Goal: Check status: Check status

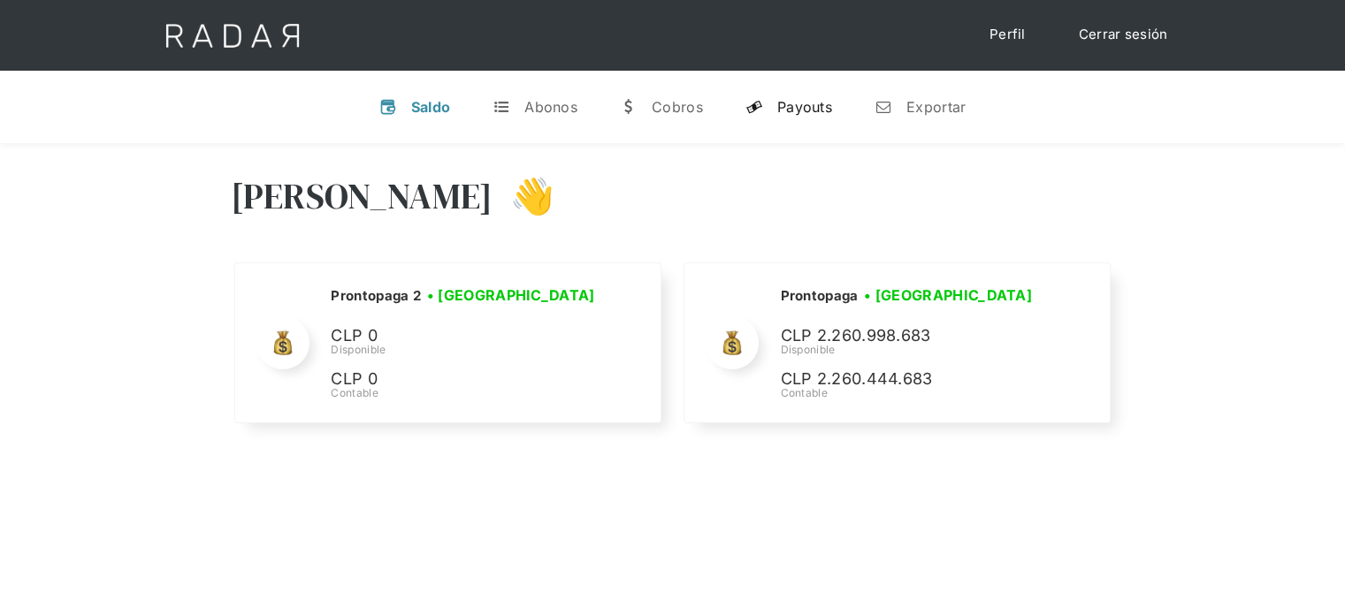
click at [799, 100] on div "Payouts" at bounding box center [804, 107] width 55 height 18
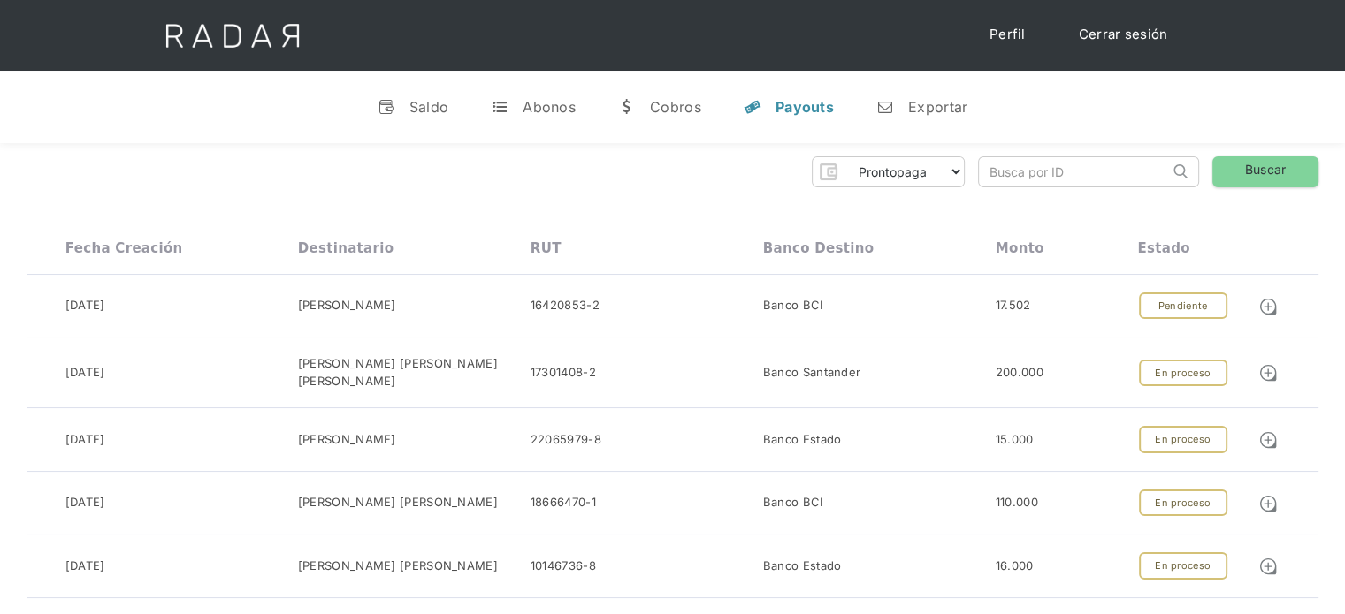
click at [989, 176] on input "search" at bounding box center [1074, 171] width 190 height 29
paste input "903d3fa9-389a-4b04-a5a0-323e2a13eb37"
drag, startPoint x: 997, startPoint y: 171, endPoint x: 979, endPoint y: 172, distance: 18.6
click at [979, 172] on input "903d3fa9-389a-4b04-a5a0-323e2a13eb37" at bounding box center [1074, 171] width 190 height 29
click at [994, 170] on input "903d3fa9-389a-4b04-a5a0-323e2a13eb37" at bounding box center [1074, 171] width 190 height 29
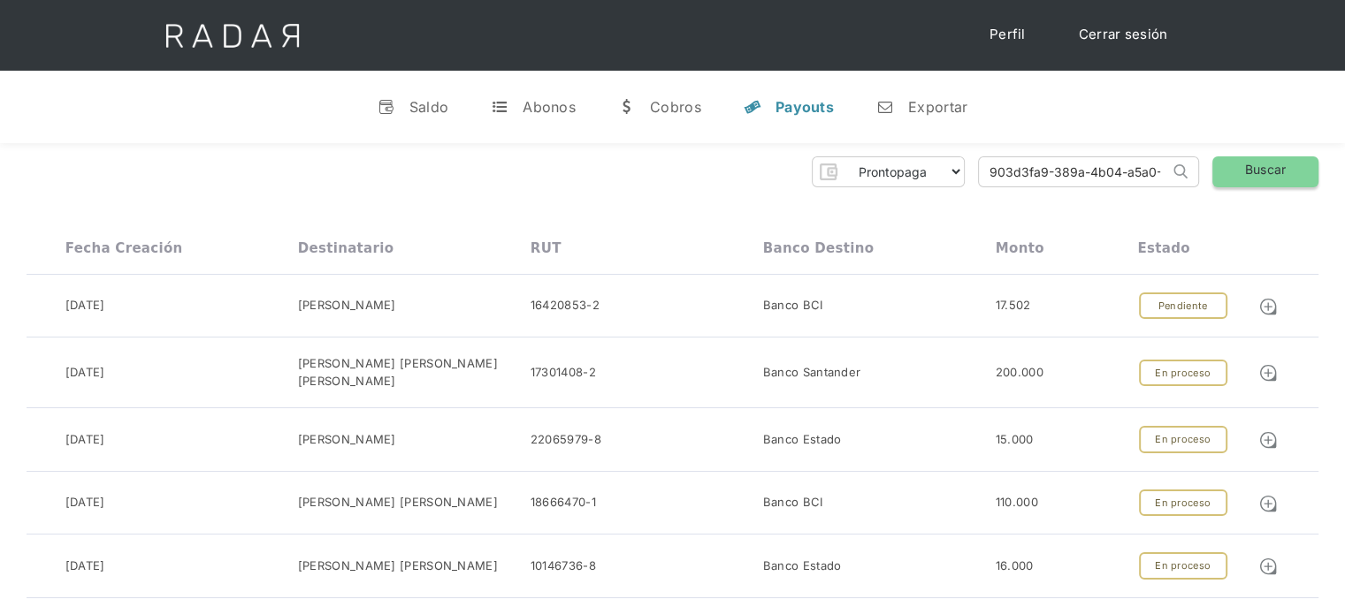
type input "903d3fa9-389a-4b04-a5a0-323e2a13eb37"
click at [1259, 161] on link "Buscar" at bounding box center [1265, 171] width 106 height 31
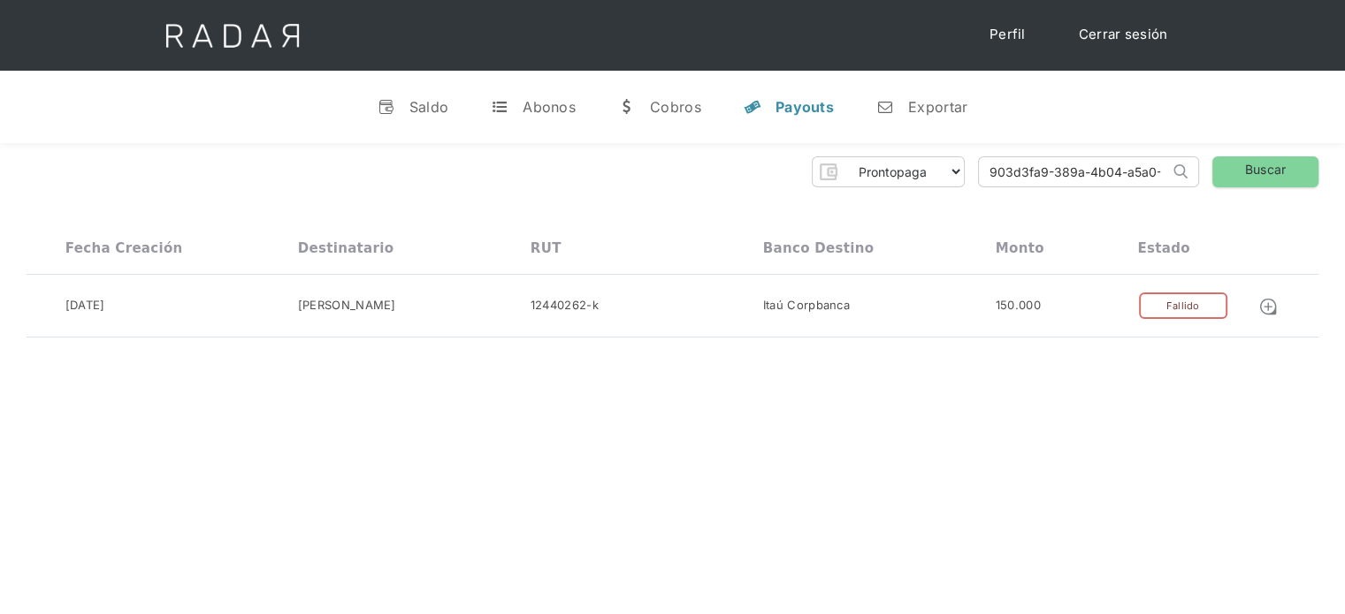
scroll to position [0, 86]
drag, startPoint x: 984, startPoint y: 177, endPoint x: 1197, endPoint y: 176, distance: 213.0
click at [1197, 176] on form "903d3fa9-389a-4b04-a5a0-323e2a13eb37 Search" at bounding box center [1088, 171] width 221 height 31
paste input "c45d265e-e0d3-46c4-b9cb-86270939204e"
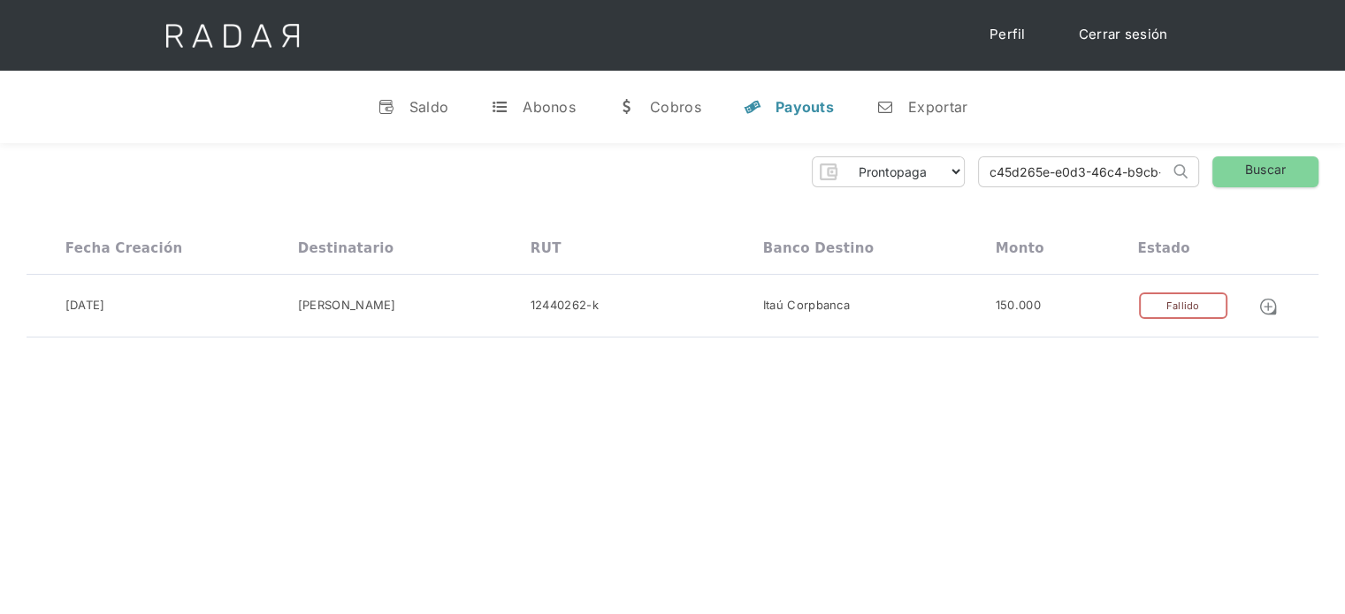
drag, startPoint x: 1115, startPoint y: 166, endPoint x: 986, endPoint y: 195, distance: 132.3
click at [987, 195] on div "Prontopaga Prontopaga 2 Thank you! Your submission has been received! Oops! Som…" at bounding box center [672, 247] width 1345 height 209
click at [993, 172] on input "c45d265e-e0d3-46c4-b9cb-86270939204e" at bounding box center [1074, 171] width 190 height 29
type input "c45d265e-e0d3-46c4-b9cb-86270939204e"
click at [1226, 161] on link "Buscar" at bounding box center [1265, 171] width 106 height 31
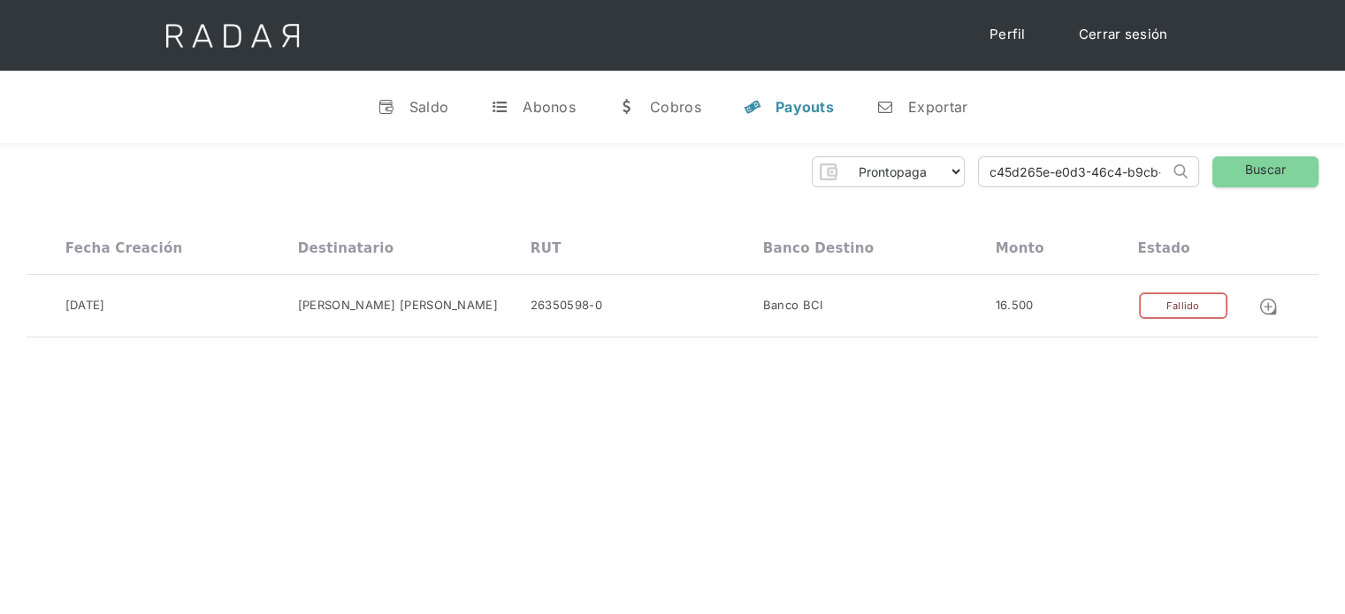
scroll to position [0, 94]
drag, startPoint x: 992, startPoint y: 178, endPoint x: 1177, endPoint y: 187, distance: 185.9
click at [1177, 187] on div "Prontopaga Prontopaga 2 Thank you! Your submission has been received! Oops! Som…" at bounding box center [672, 247] width 1345 height 209
paste input "9c2124de-3a9e-46ae-a678-8afef85e5f64"
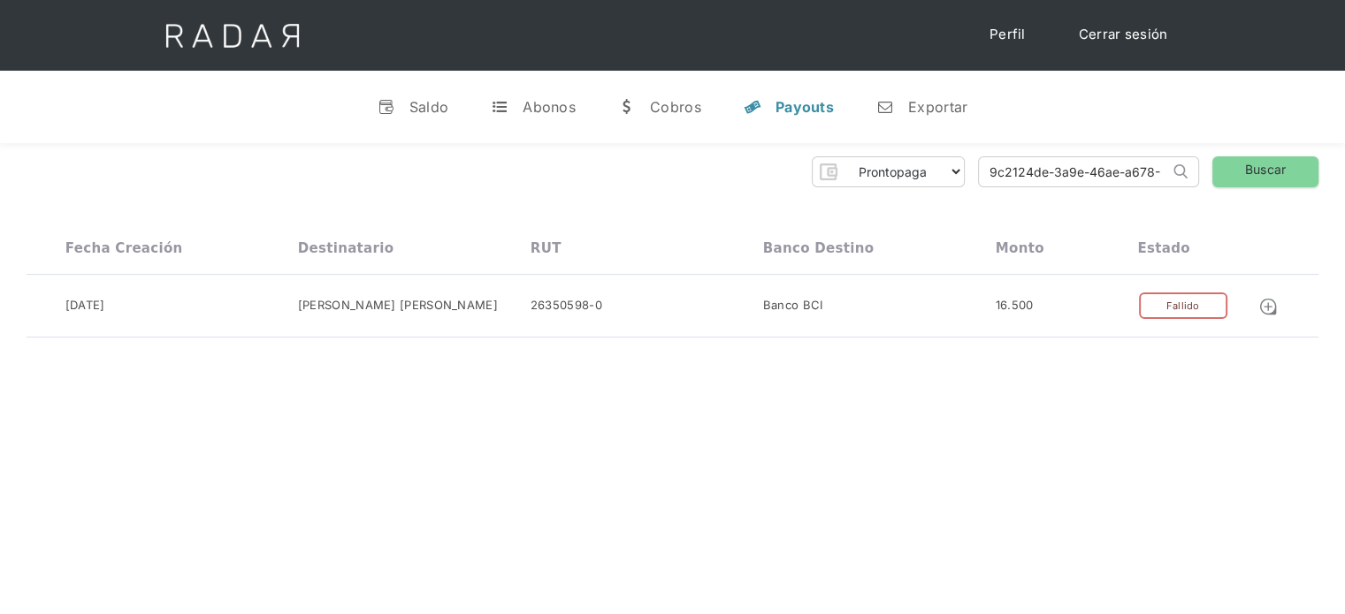
drag, startPoint x: 1040, startPoint y: 172, endPoint x: 968, endPoint y: 189, distance: 73.5
click at [968, 189] on div "Prontopaga Prontopaga 2 Thank you! Your submission has been received! Oops! Som…" at bounding box center [672, 247] width 1345 height 209
click at [994, 173] on input "9c2124de-3a9e-46ae-a678-8afef85e5f64" at bounding box center [1074, 171] width 190 height 29
type input "9c2124de-3a9e-46ae-a678-8afef85e5f64"
click at [1261, 169] on link "Buscar" at bounding box center [1265, 171] width 106 height 31
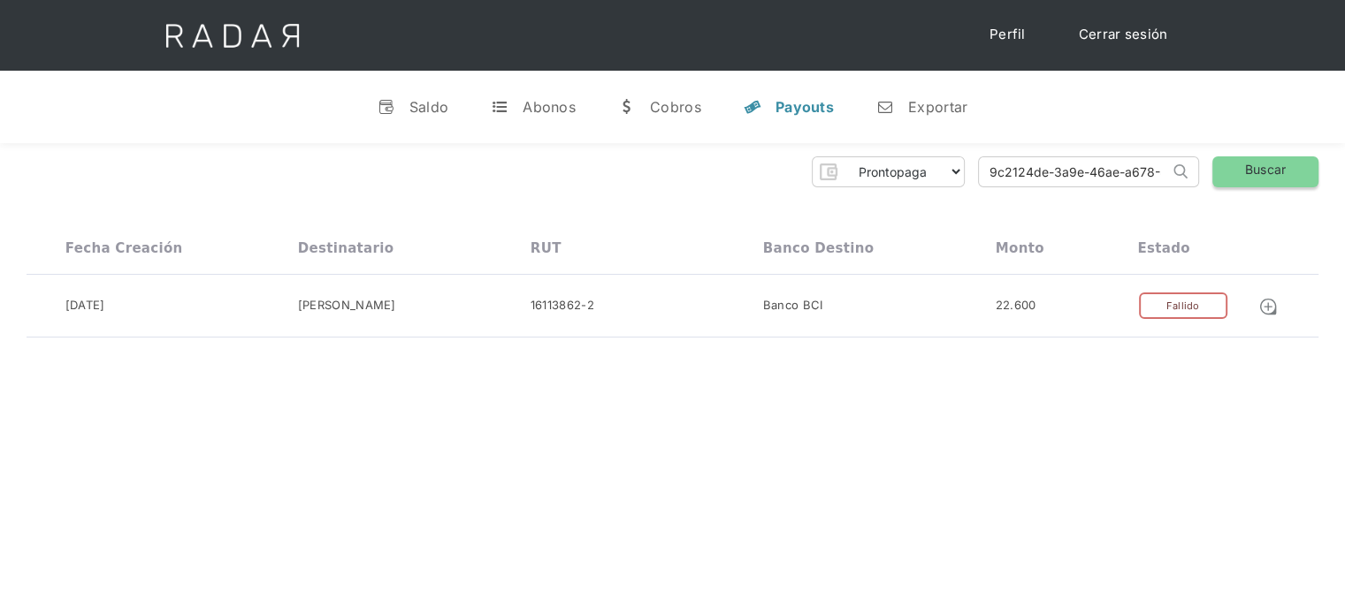
scroll to position [0, 78]
drag, startPoint x: 990, startPoint y: 176, endPoint x: 1256, endPoint y: 168, distance: 266.2
click at [1256, 168] on div "Prontopaga Prontopaga 2 Thank you! Your submission has been received! Oops! Som…" at bounding box center [673, 171] width 1292 height 31
paste input "20db853e-f0e3-4126-a98b-43934f60483a"
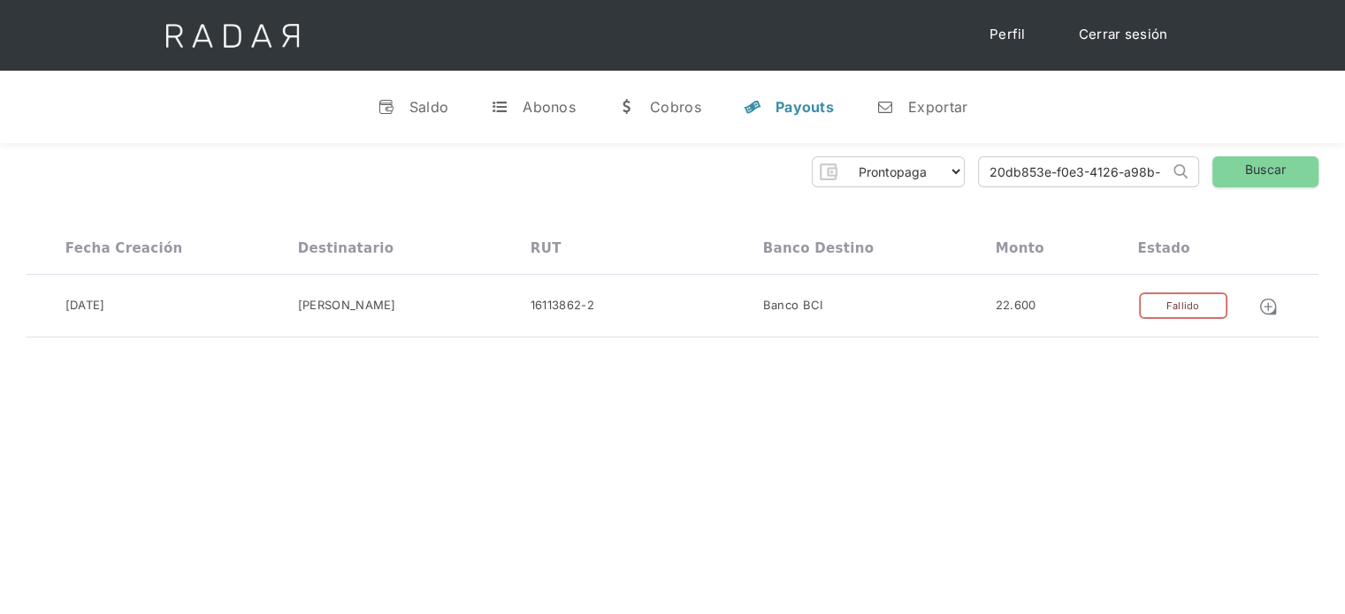
drag, startPoint x: 1121, startPoint y: 171, endPoint x: 983, endPoint y: 183, distance: 138.5
click at [983, 183] on input "20db853e-f0e3-4126-a98b-43934f60483a" at bounding box center [1074, 171] width 190 height 29
click at [996, 171] on input "20db853e-f0e3-4126-a98b-43934f60483a" at bounding box center [1074, 171] width 190 height 29
click at [992, 173] on input "20db853e-f0e3-4126-a98b-43934f60483a" at bounding box center [1074, 171] width 190 height 29
type input "20db853e-f0e3-4126-a98b-43934f60483a"
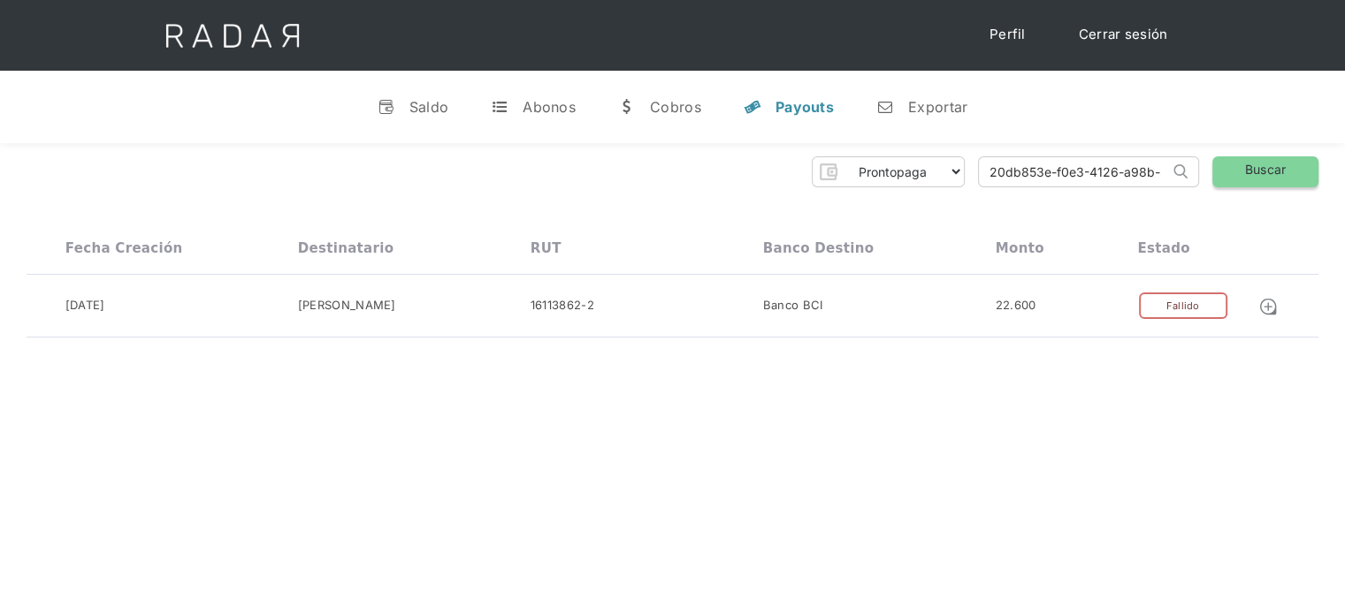
click at [1223, 165] on link "Buscar" at bounding box center [1265, 171] width 106 height 31
drag, startPoint x: 987, startPoint y: 172, endPoint x: 1207, endPoint y: 180, distance: 220.3
click at [1207, 180] on div "Prontopaga Prontopaga 2 Thank you! Your submission has been received! Oops! Som…" at bounding box center [673, 171] width 1292 height 31
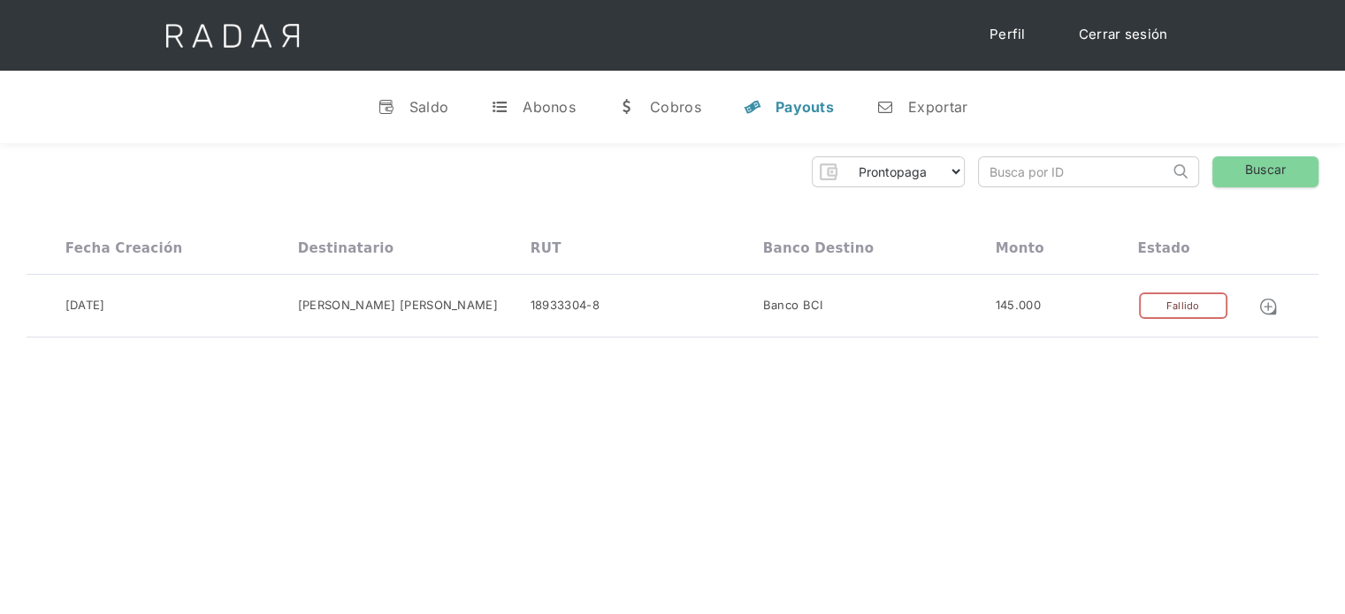
paste input "0318c11f-8111-42ea-8f31-110baa22ffc0"
drag, startPoint x: 1006, startPoint y: 163, endPoint x: 948, endPoint y: 179, distance: 60.5
click at [948, 179] on div "Prontopaga Prontopaga 2 Thank you! Your submission has been received! Oops! Som…" at bounding box center [673, 171] width 1292 height 31
click at [994, 171] on input "0318c11f-8111-42ea-8f31-110baa22ffc0" at bounding box center [1074, 171] width 190 height 29
type input "0318c11f-8111-42ea-8f31-110baa22ffc0"
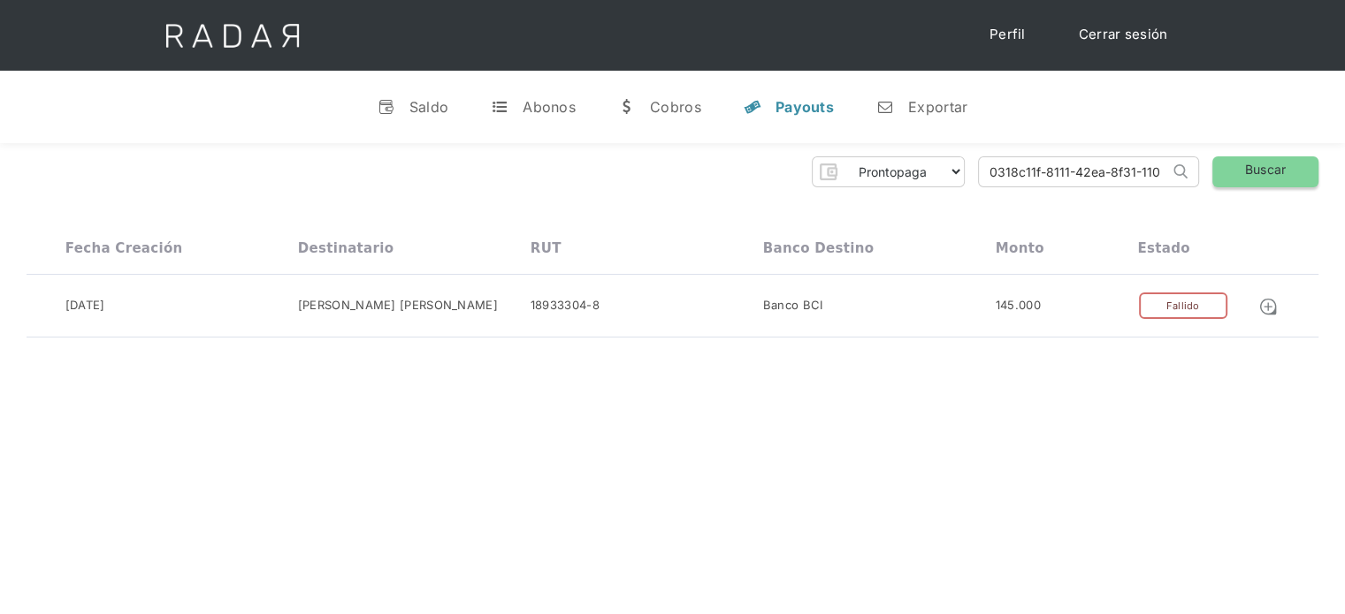
click at [1256, 179] on link "Buscar" at bounding box center [1265, 171] width 106 height 31
drag, startPoint x: 987, startPoint y: 177, endPoint x: 1211, endPoint y: 187, distance: 224.8
click at [1211, 187] on div "Prontopaga Prontopaga 2 Thank you! Your submission has been received! Oops! Som…" at bounding box center [672, 247] width 1345 height 209
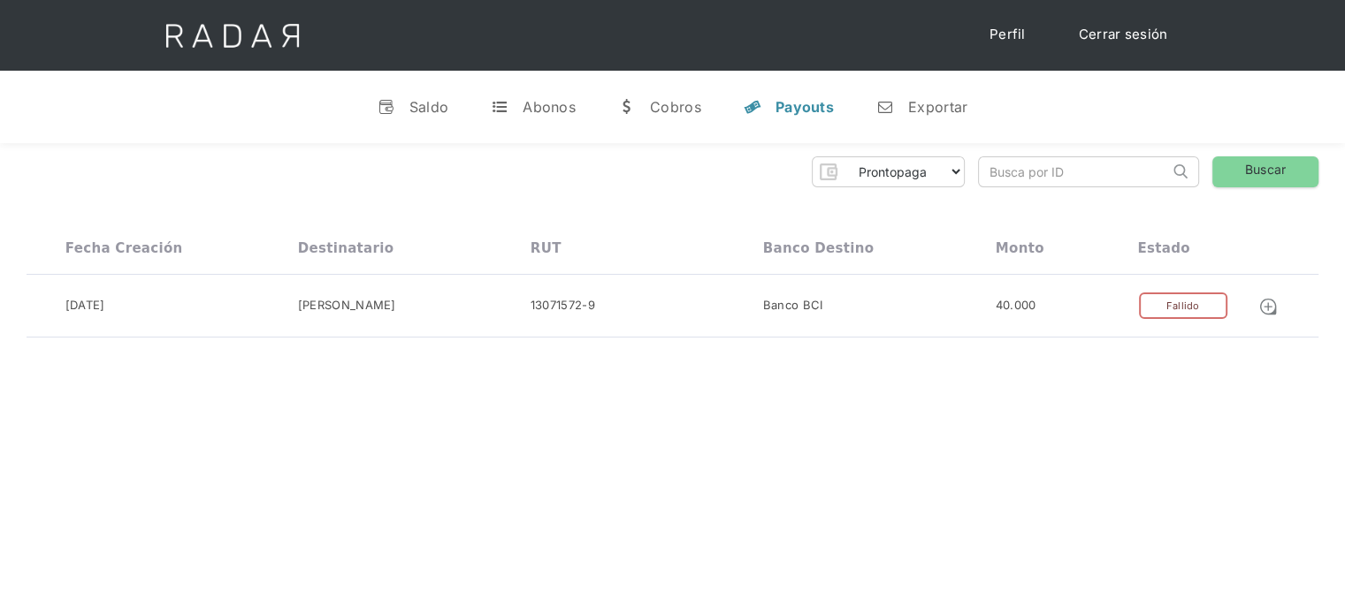
paste input "d8084bfd-c8e6-44ea-b6ec-3ae88127b0cb"
type input "d8084bfd-c8e6-44ea-b6ec-3ae88127b0cb"
click at [1245, 169] on link "Buscar" at bounding box center [1265, 171] width 106 height 31
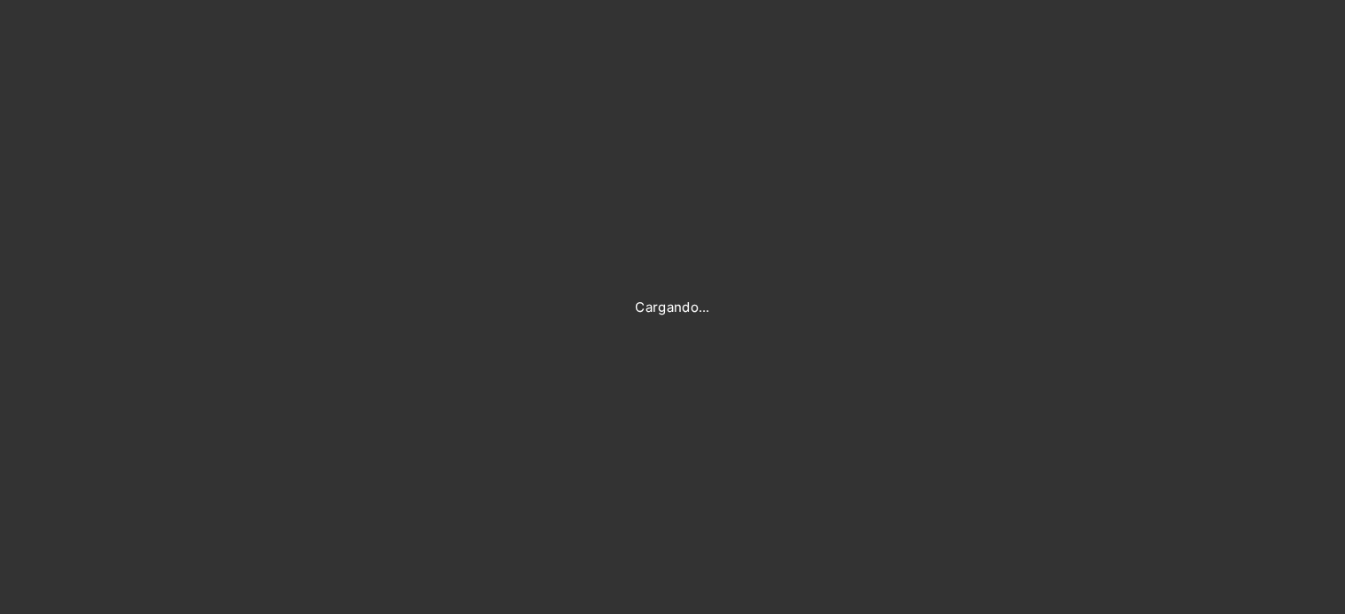
type input "[PERSON_NAME][EMAIL_ADDRESS][DOMAIN_NAME]"
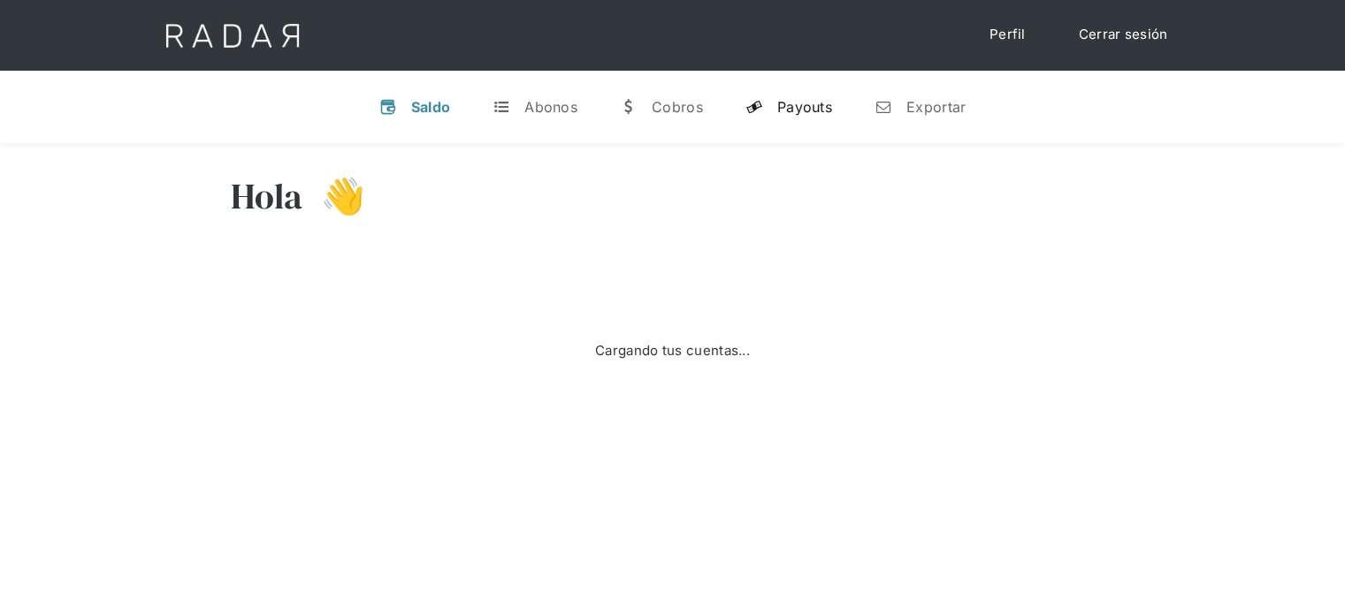
click at [805, 115] on div "Payouts" at bounding box center [804, 107] width 55 height 18
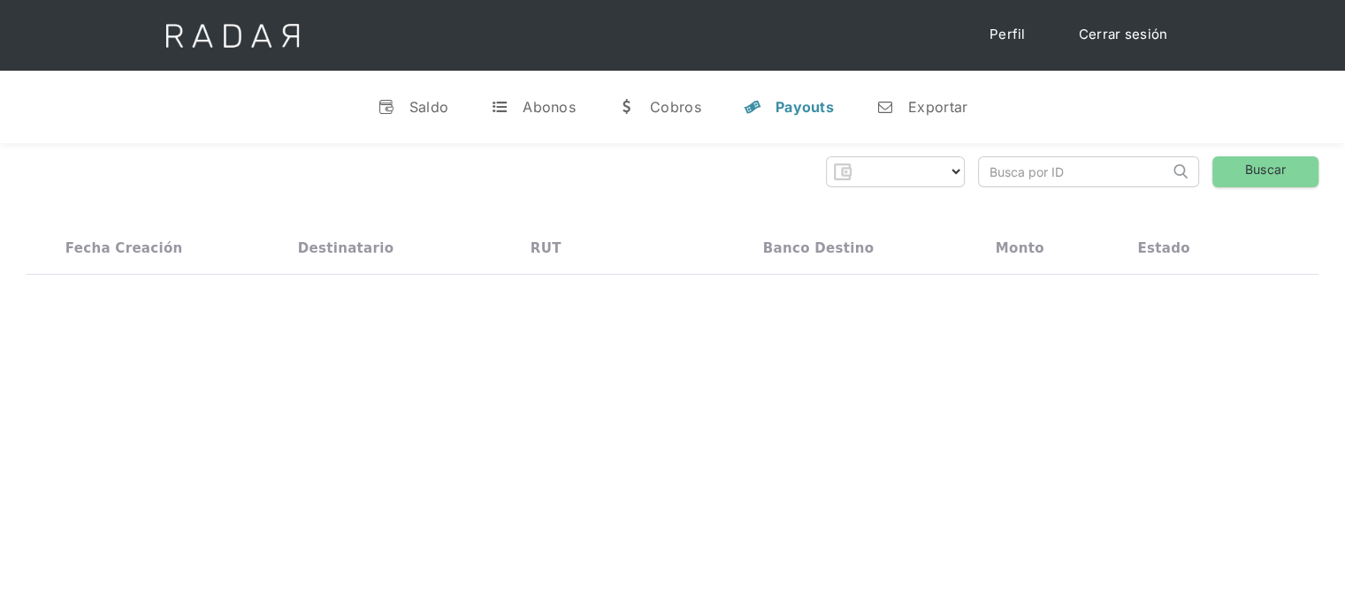
click at [991, 173] on input "search" at bounding box center [1074, 171] width 190 height 29
select select "prontopaga"
paste input "d8084bfd-c8e6-44ea-b6ec-3ae88127b0cb"
drag, startPoint x: 1034, startPoint y: 174, endPoint x: 979, endPoint y: 176, distance: 54.8
click at [979, 176] on input "d8084bfd-c8e6-44ea-b6ec-3ae88127b0cb" at bounding box center [1074, 171] width 190 height 29
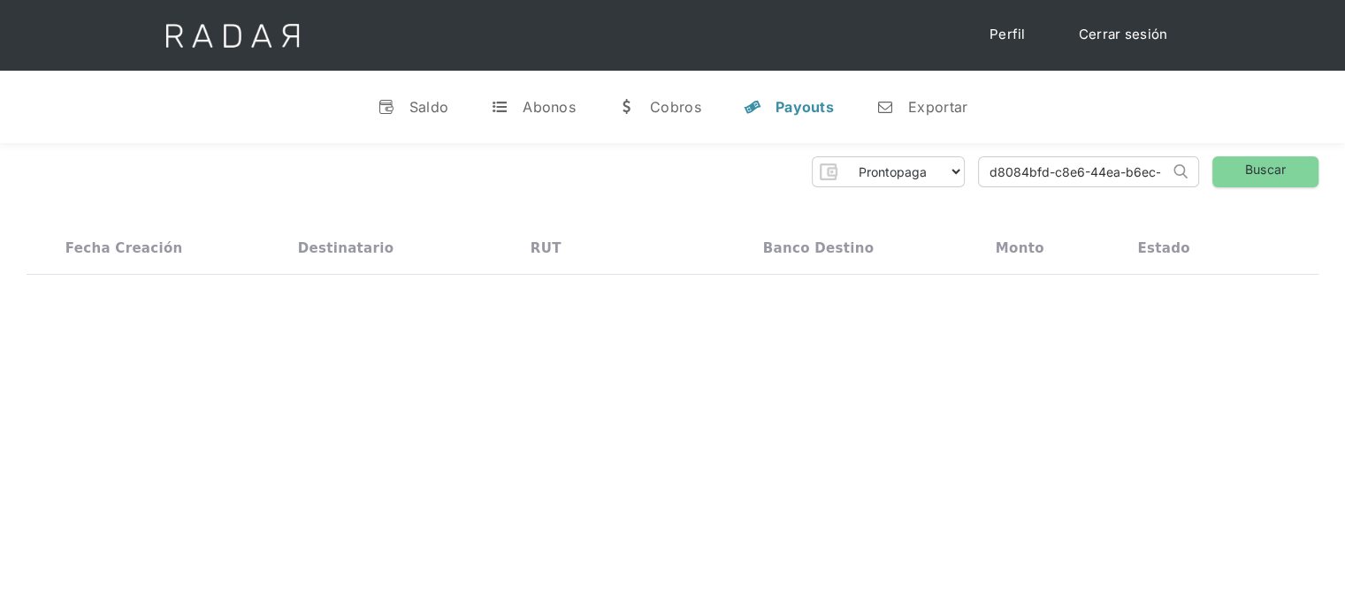
click at [993, 171] on input "d8084bfd-c8e6-44ea-b6ec-3ae88127b0cb" at bounding box center [1074, 171] width 190 height 29
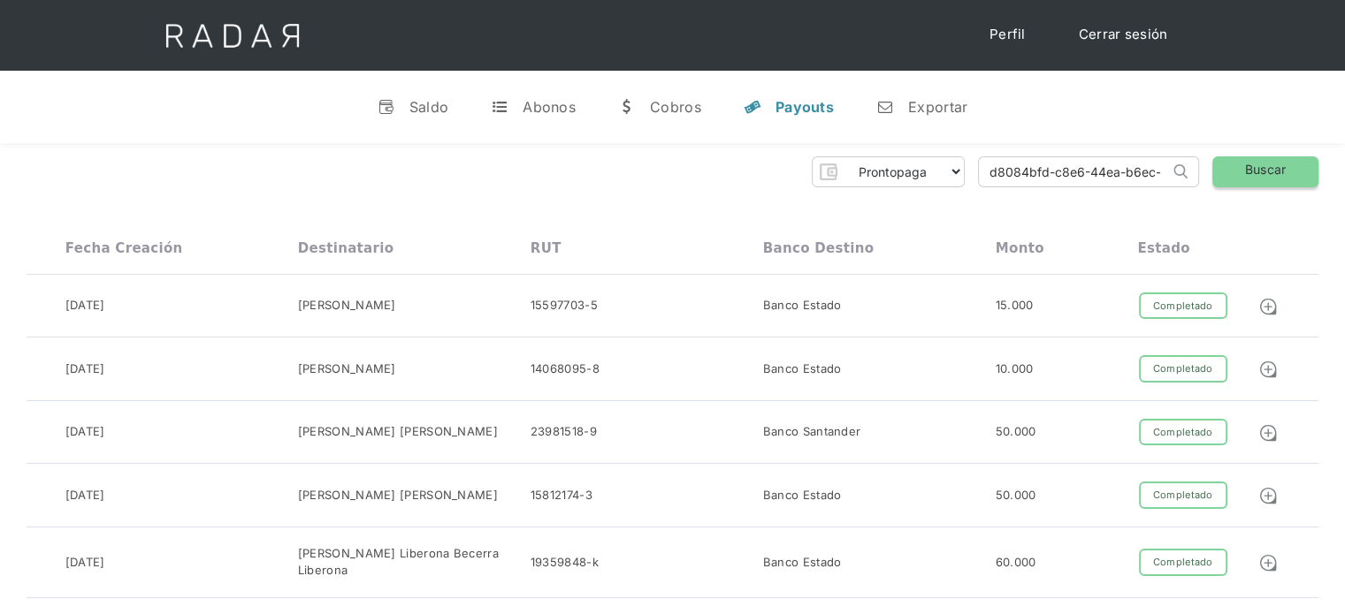
click at [1277, 176] on link "Buscar" at bounding box center [1265, 171] width 106 height 31
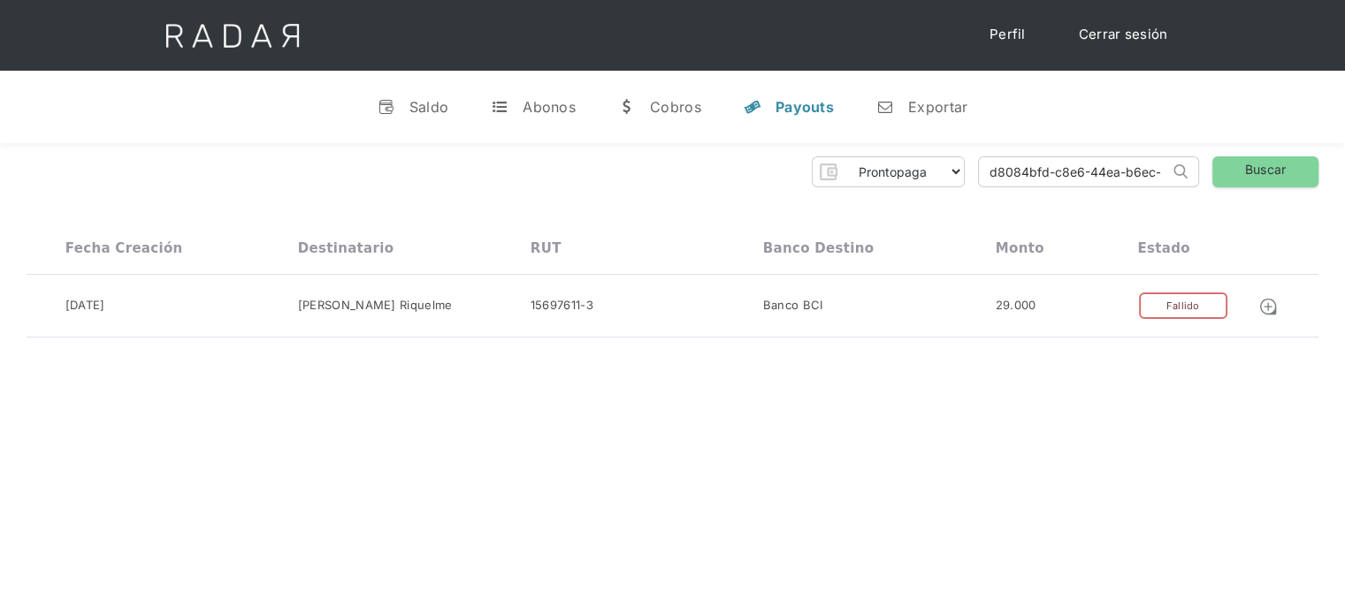
scroll to position [0, 86]
drag, startPoint x: 993, startPoint y: 176, endPoint x: 1193, endPoint y: 195, distance: 200.7
click at [1193, 195] on div "Prontopaga Prontopaga 2 Thank you! Your submission has been received! Oops! Som…" at bounding box center [672, 247] width 1345 height 209
type input "d"
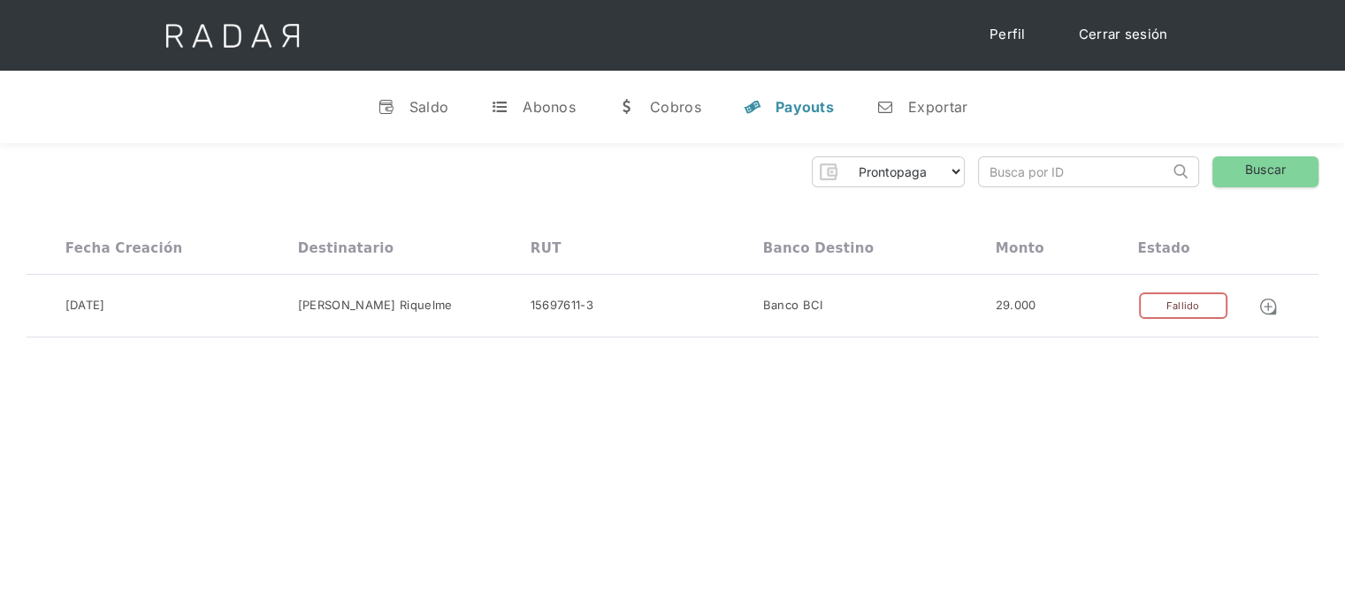
paste input "24765f99-dcf9-4c72-8a1a-4a72674794ec"
drag, startPoint x: 1132, startPoint y: 176, endPoint x: 974, endPoint y: 179, distance: 157.4
click at [976, 193] on div "Prontopaga Prontopaga 2 Thank you! Your submission has been received! Oops! Som…" at bounding box center [672, 247] width 1345 height 209
click at [993, 172] on input "24765f99-dcf9-4c72-8a1a-4a72674794ec" at bounding box center [1074, 171] width 190 height 29
type input "24765f99-dcf9-4c72-8a1a-4a72674794ec"
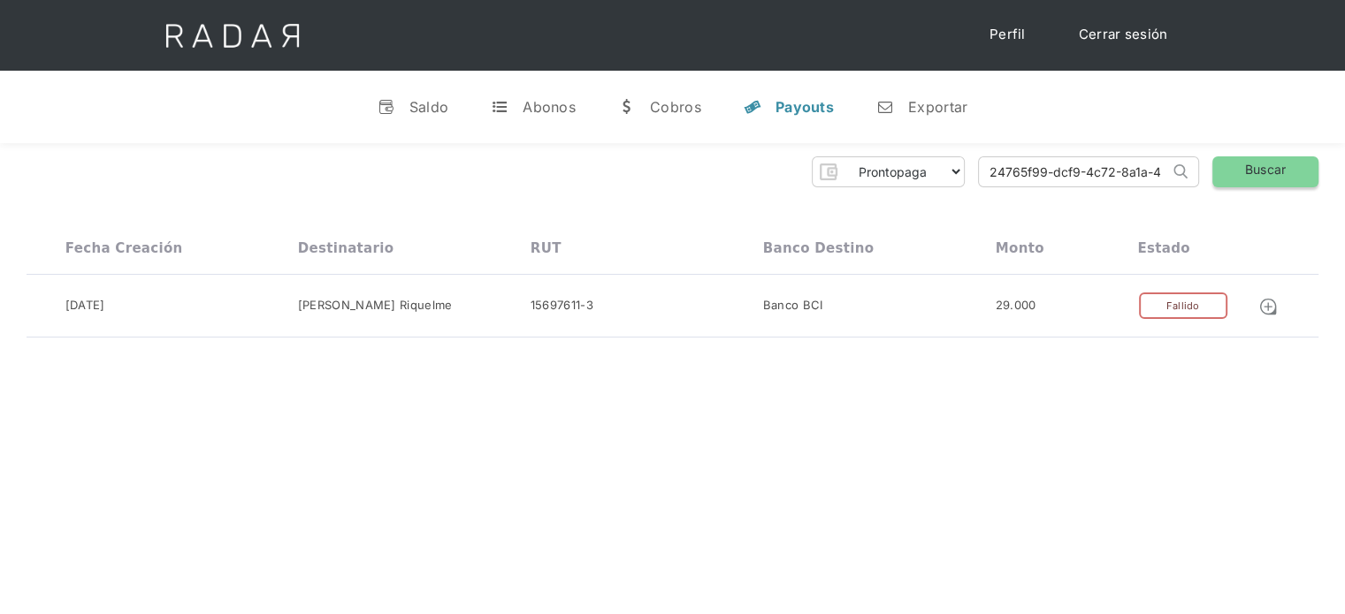
click at [1219, 183] on link "Buscar" at bounding box center [1265, 171] width 106 height 31
drag, startPoint x: 982, startPoint y: 173, endPoint x: 1206, endPoint y: 183, distance: 223.9
click at [1206, 183] on div "Prontopaga Prontopaga 2 Thank you! Your submission has been received! Oops! Som…" at bounding box center [673, 171] width 1292 height 31
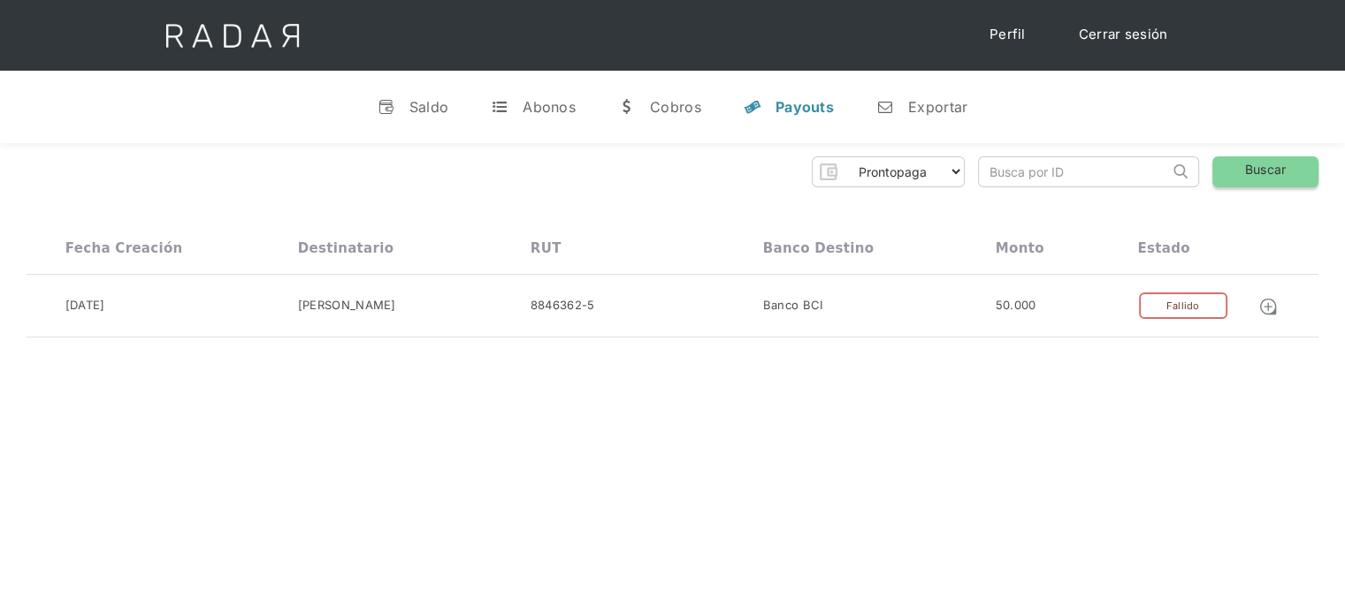
click at [1234, 166] on link "Buscar" at bounding box center [1265, 171] width 106 height 31
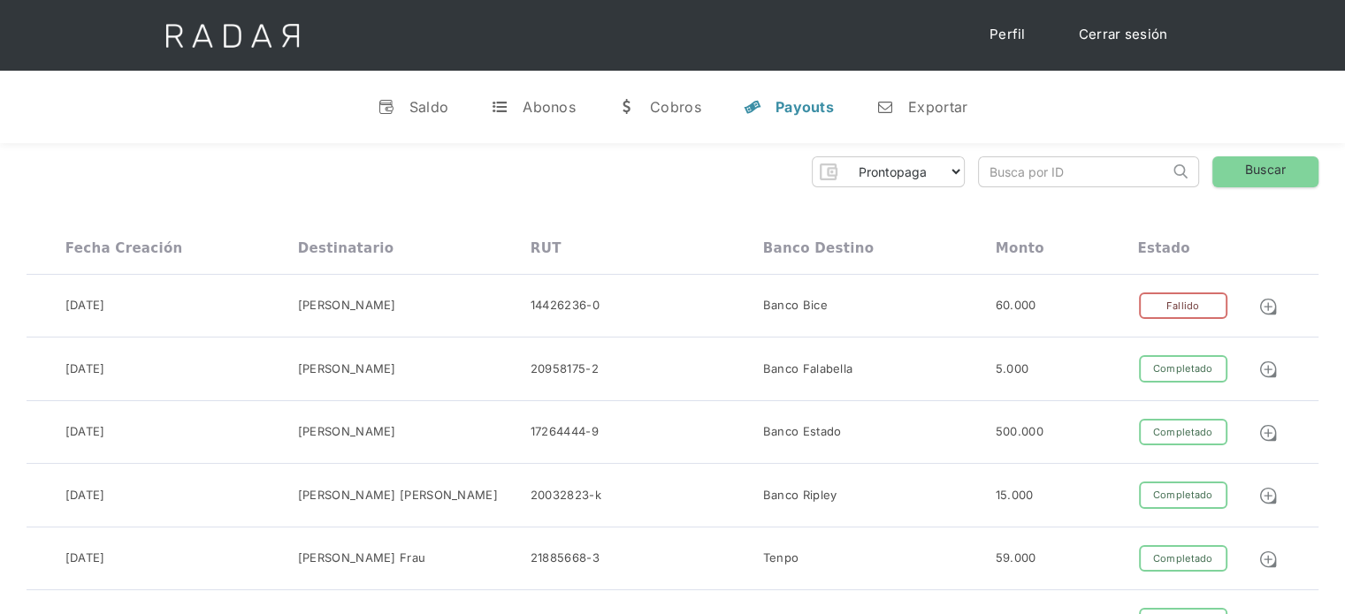
click at [1013, 172] on input "search" at bounding box center [1074, 171] width 190 height 29
paste input "0e60278a-af93-4b9a-9bd3-09d6ae68bc81"
drag, startPoint x: 1036, startPoint y: 165, endPoint x: 983, endPoint y: 169, distance: 53.2
click at [983, 169] on input "0e60278a-af93-4b9a-9bd3-09d6ae68bc81" at bounding box center [1074, 171] width 190 height 29
click at [988, 173] on input "0e60278a-af93-4b9a-9bd3-09d6ae68bc81" at bounding box center [1074, 171] width 190 height 29
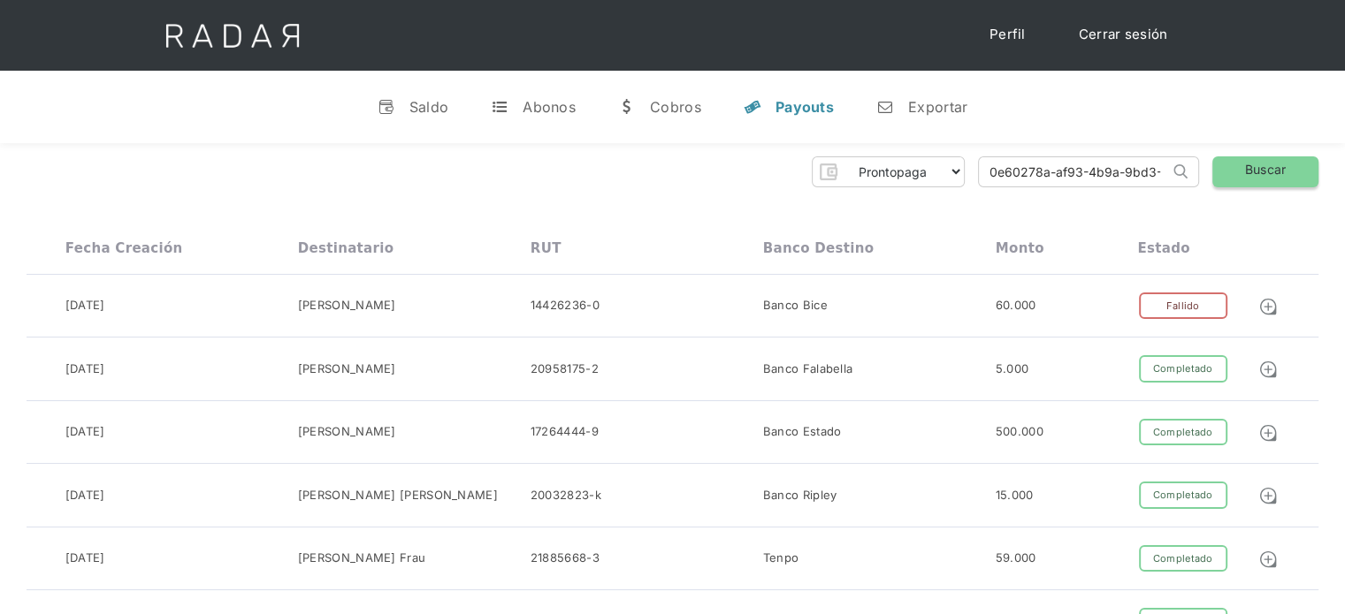
type input "0e60278a-af93-4b9a-9bd3-09d6ae68bc81"
click at [1233, 176] on link "Buscar" at bounding box center [1265, 171] width 106 height 31
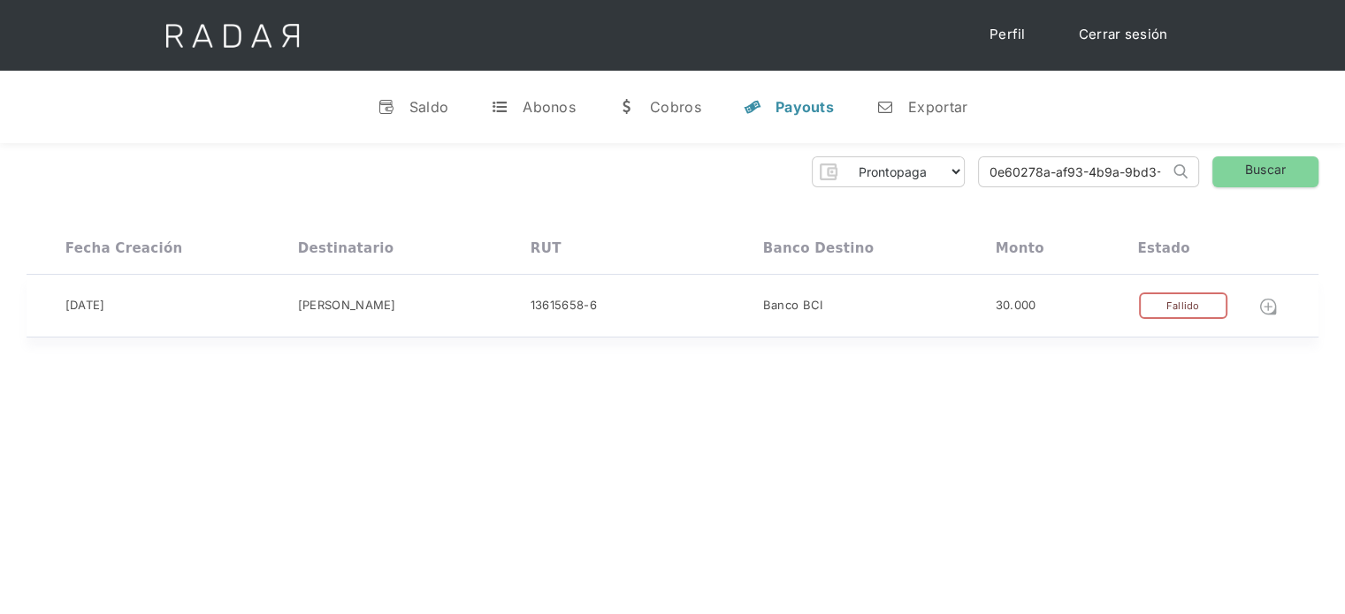
click at [1261, 305] on img at bounding box center [1267, 306] width 19 height 19
drag, startPoint x: 987, startPoint y: 178, endPoint x: 1189, endPoint y: 193, distance: 203.0
click at [1189, 193] on div "Prontopaga Prontopaga 2 Thank you! Your submission has been received! Oops! Som…" at bounding box center [672, 247] width 1345 height 209
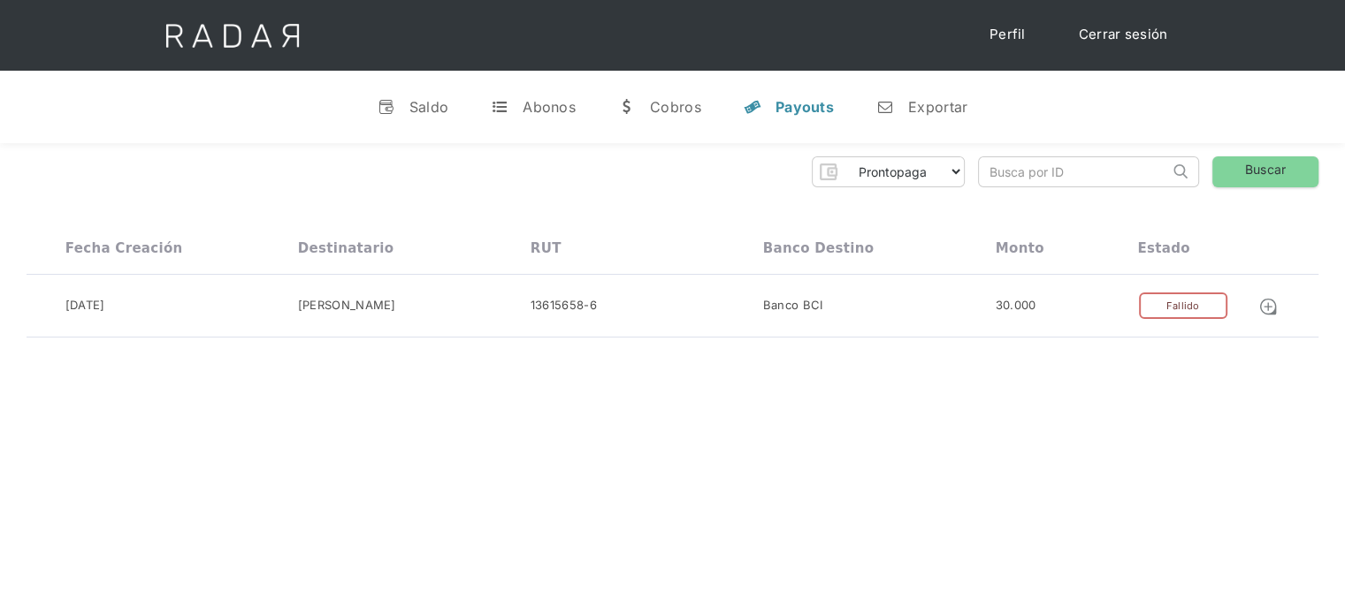
paste input "e3ac7861-a2e8-4c96-b977-3d665a10c856"
drag, startPoint x: 1108, startPoint y: 176, endPoint x: 987, endPoint y: 185, distance: 121.4
click at [990, 193] on div "Prontopaga Prontopaga 2 Thank you! Your submission has been received! Oops! Som…" at bounding box center [672, 247] width 1345 height 209
click at [994, 172] on input "e3ac7861-a2e8-4c96-b977-3d665a10c856" at bounding box center [1074, 171] width 190 height 29
type input "e3ac7861-a2e8-4c96-b977-3d665a10c856"
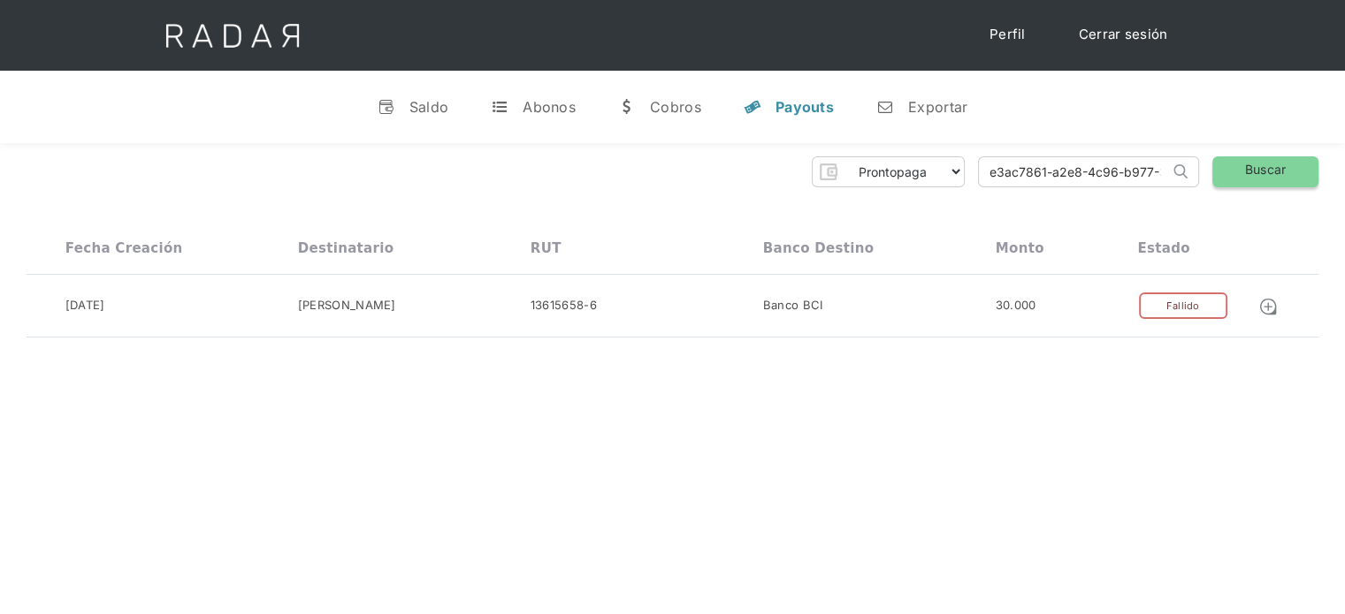
click at [1269, 167] on link "Buscar" at bounding box center [1265, 171] width 106 height 31
drag, startPoint x: 984, startPoint y: 179, endPoint x: 1189, endPoint y: 179, distance: 205.1
click at [1189, 179] on form "e3ac7861-a2e8-4c96-b977-3d665a10c856 Search" at bounding box center [1088, 171] width 221 height 31
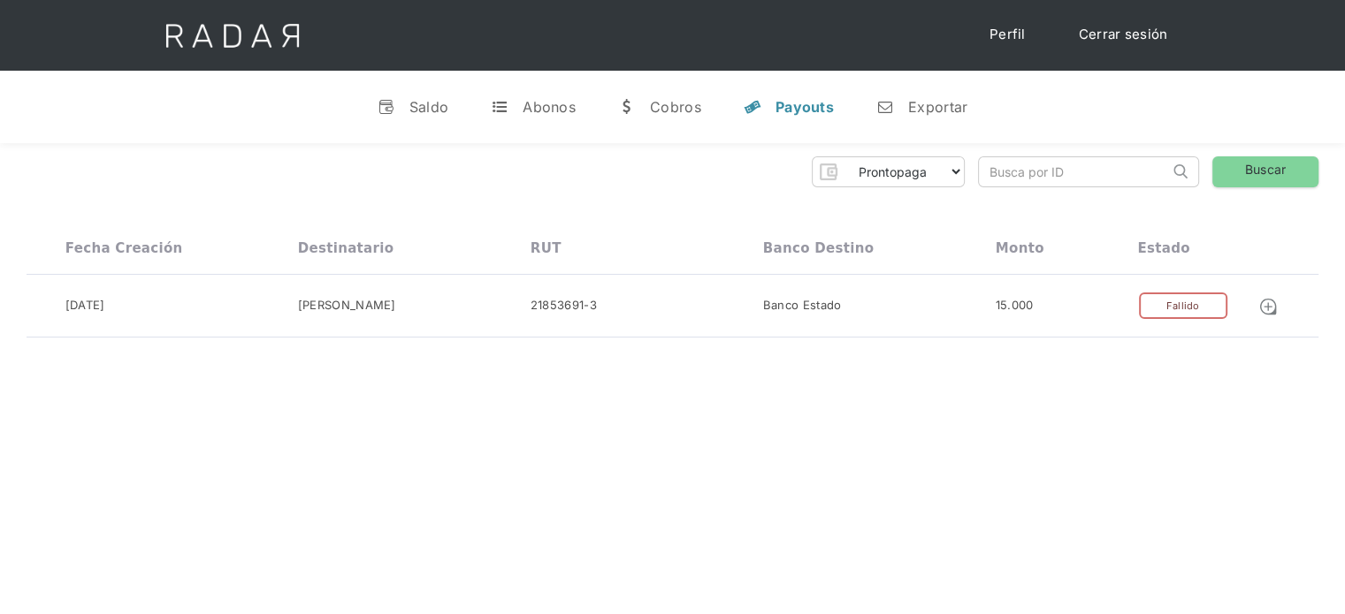
paste input "a6c9d863-927a-4c0e-aea4-49a9d09a6beb"
drag, startPoint x: 1100, startPoint y: 171, endPoint x: 974, endPoint y: 172, distance: 125.5
click at [974, 172] on div "Prontopaga Prontopaga 2 Thank you! Your submission has been received! Oops! Som…" at bounding box center [673, 171] width 1292 height 31
click at [994, 169] on input "a6c9d863-927a-4c0e-aea4-49a9d09a6beb" at bounding box center [1074, 171] width 190 height 29
type input "a6c9d863-927a-4c0e-aea4-49a9d09a6beb"
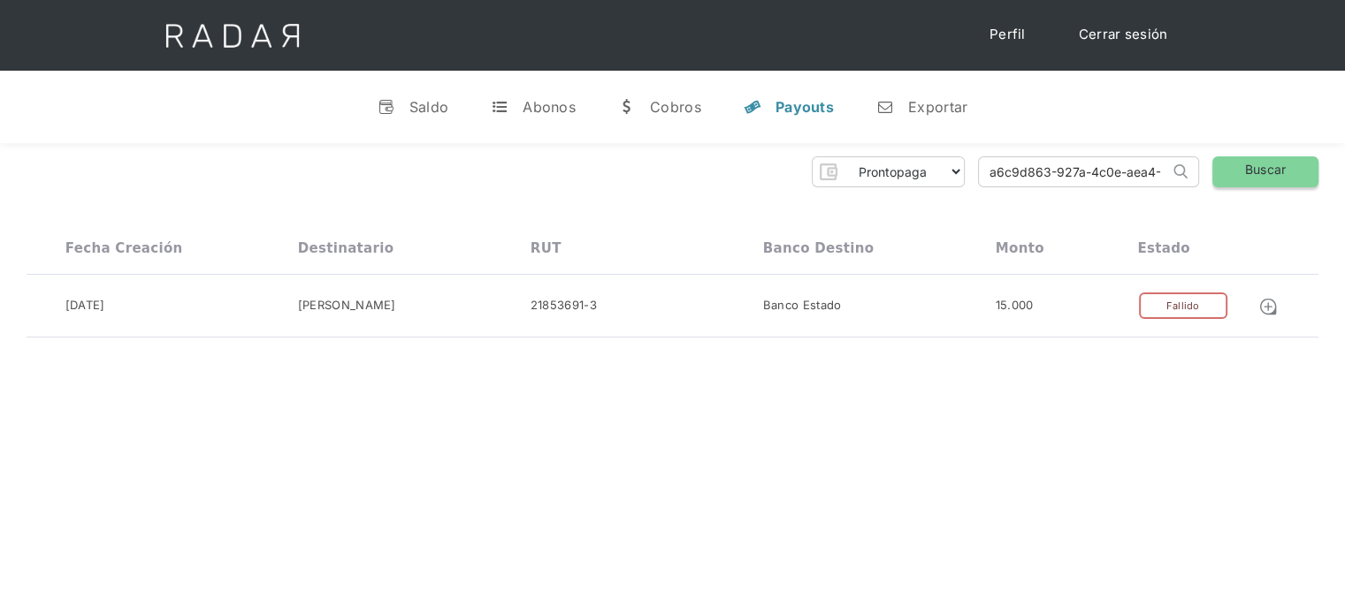
click at [1218, 172] on link "Buscar" at bounding box center [1265, 171] width 106 height 31
drag, startPoint x: 987, startPoint y: 177, endPoint x: 1241, endPoint y: 166, distance: 254.8
click at [1241, 166] on div "Prontopaga Prontopaga 2 Thank you! Your submission has been received! Oops! Som…" at bounding box center [673, 171] width 1292 height 31
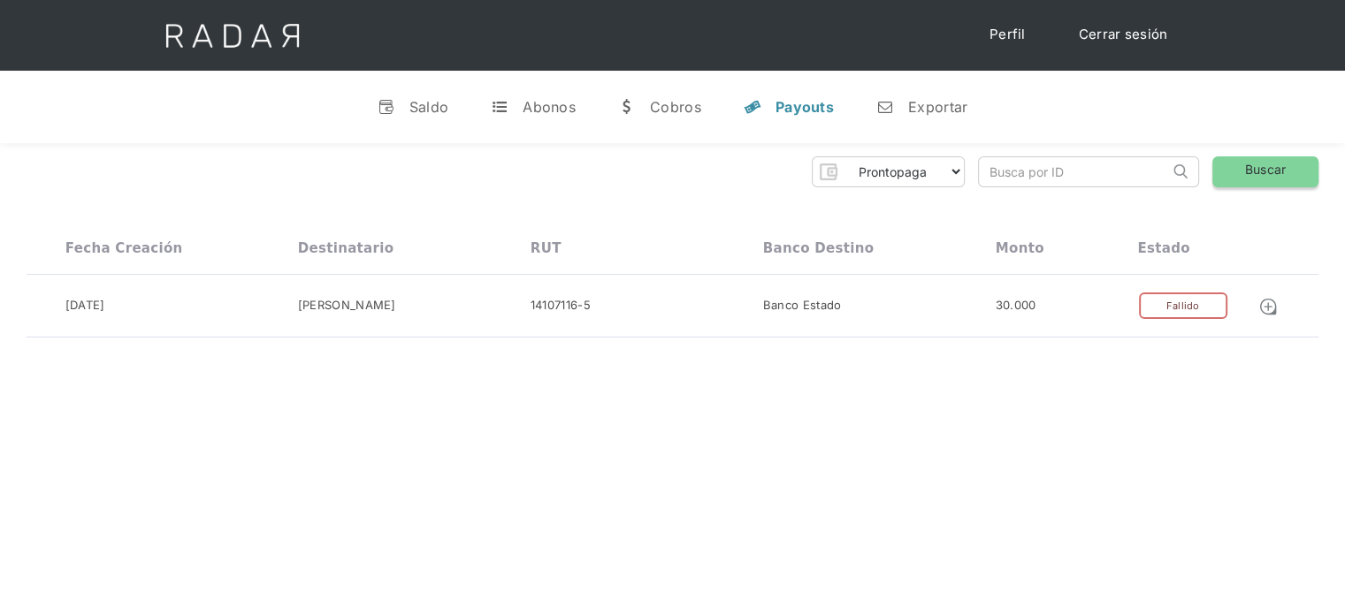
paste input "08845216-9076-4641-b87a-7e2fa36bf99b"
drag, startPoint x: 1124, startPoint y: 179, endPoint x: 973, endPoint y: 201, distance: 152.8
click at [975, 201] on div "Prontopaga Prontopaga 2 Thank you! Your submission has been received! Oops! Som…" at bounding box center [672, 247] width 1345 height 209
click at [993, 176] on input "08845216-9076-4641-b87a-7e2fa36bf99b" at bounding box center [1074, 171] width 190 height 29
type input "08845216-9076-4641-b87a-7e2fa36bf99b"
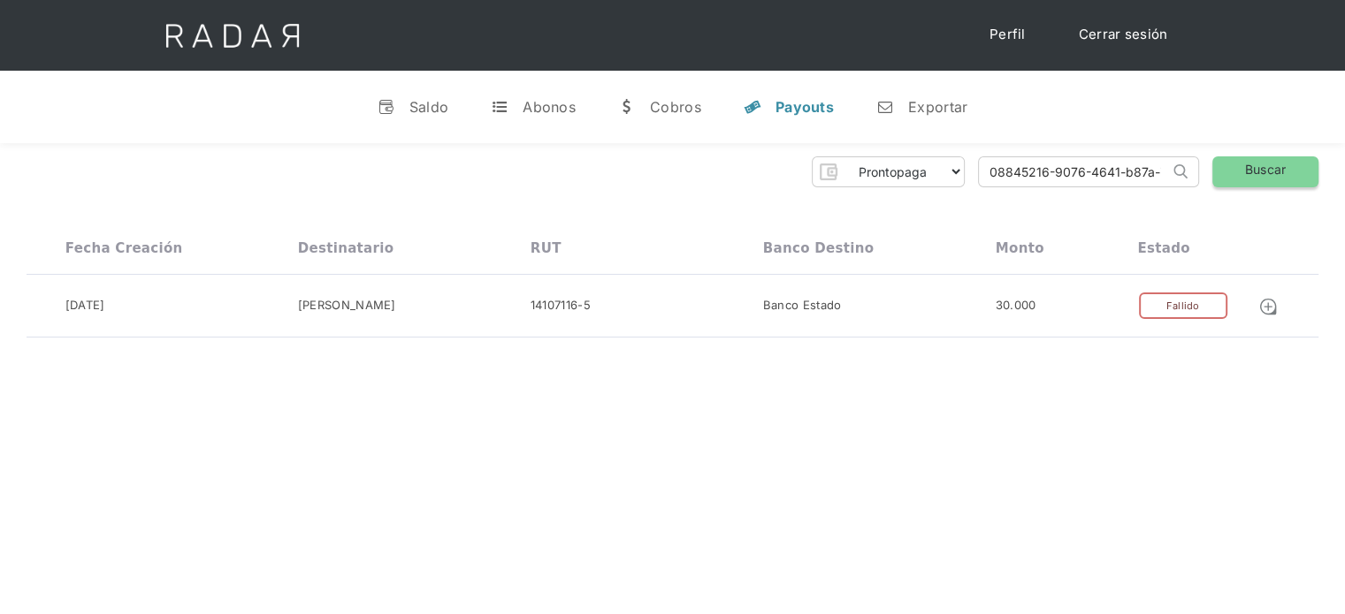
click at [1251, 174] on link "Buscar" at bounding box center [1265, 171] width 106 height 31
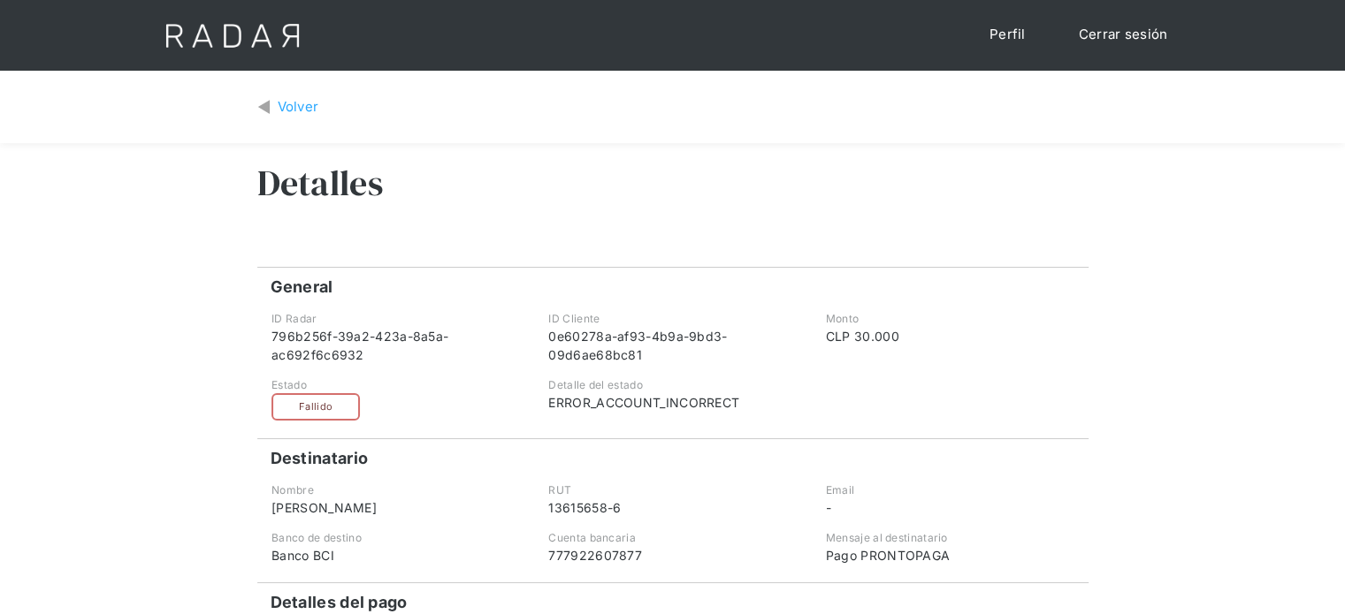
click at [278, 111] on div "Volver" at bounding box center [299, 107] width 42 height 20
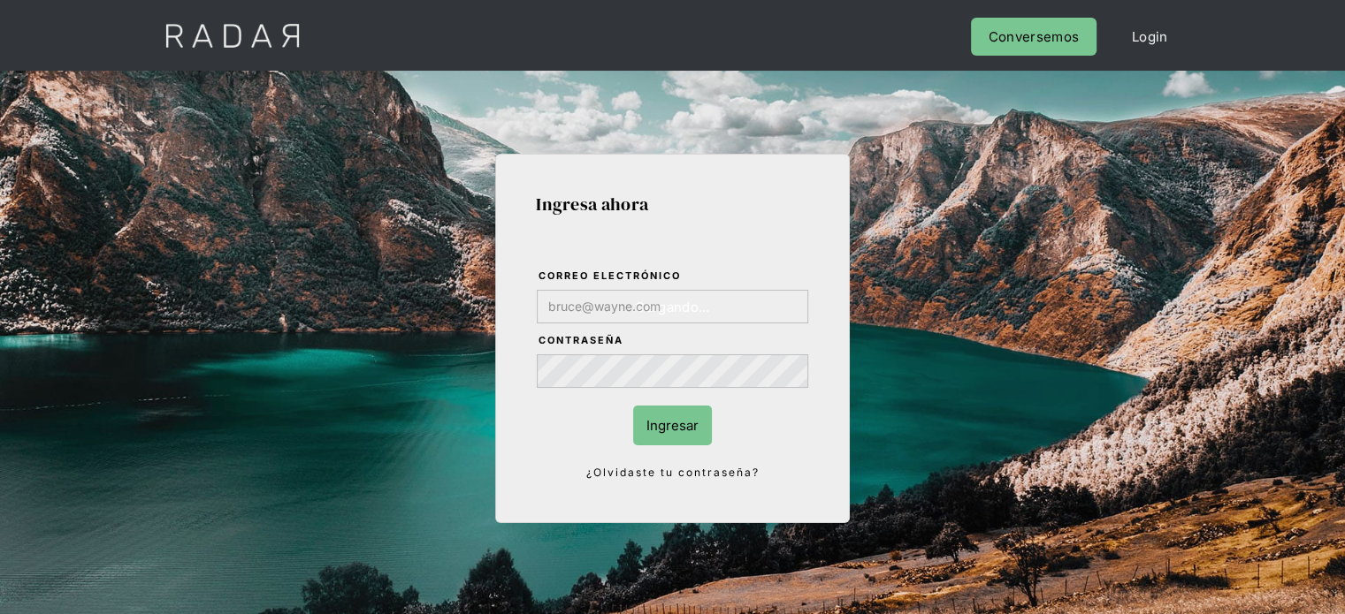
type input "[PERSON_NAME][EMAIL_ADDRESS][DOMAIN_NAME]"
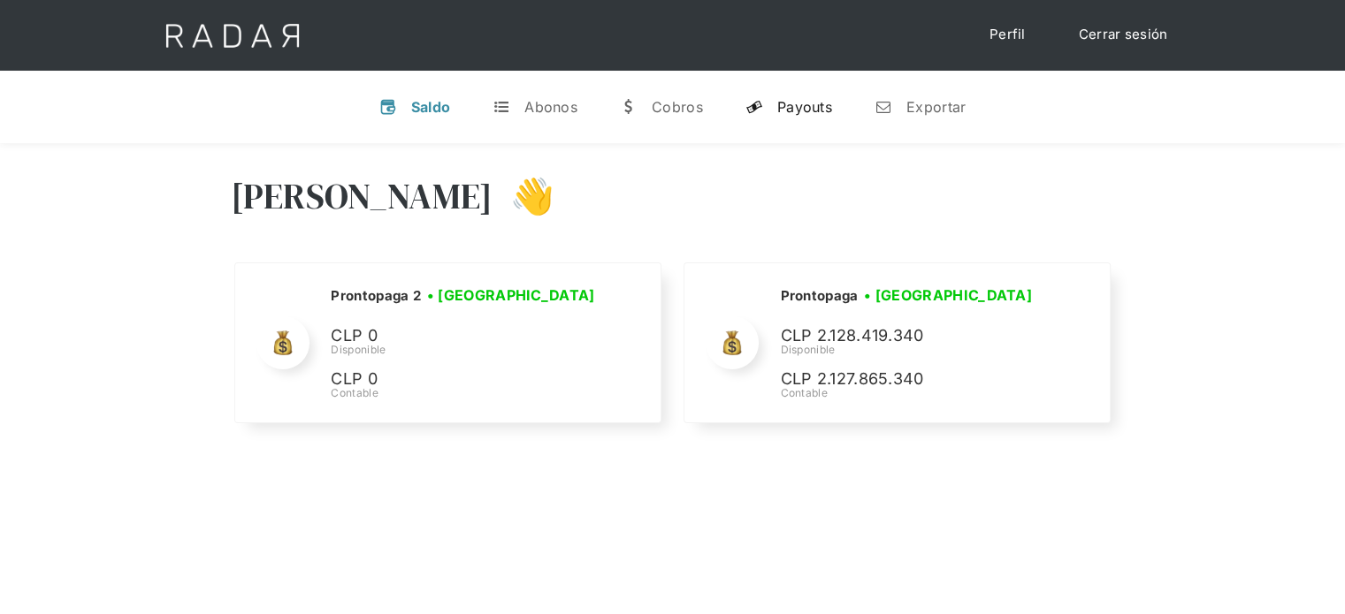
click at [782, 115] on div "Payouts" at bounding box center [804, 107] width 55 height 18
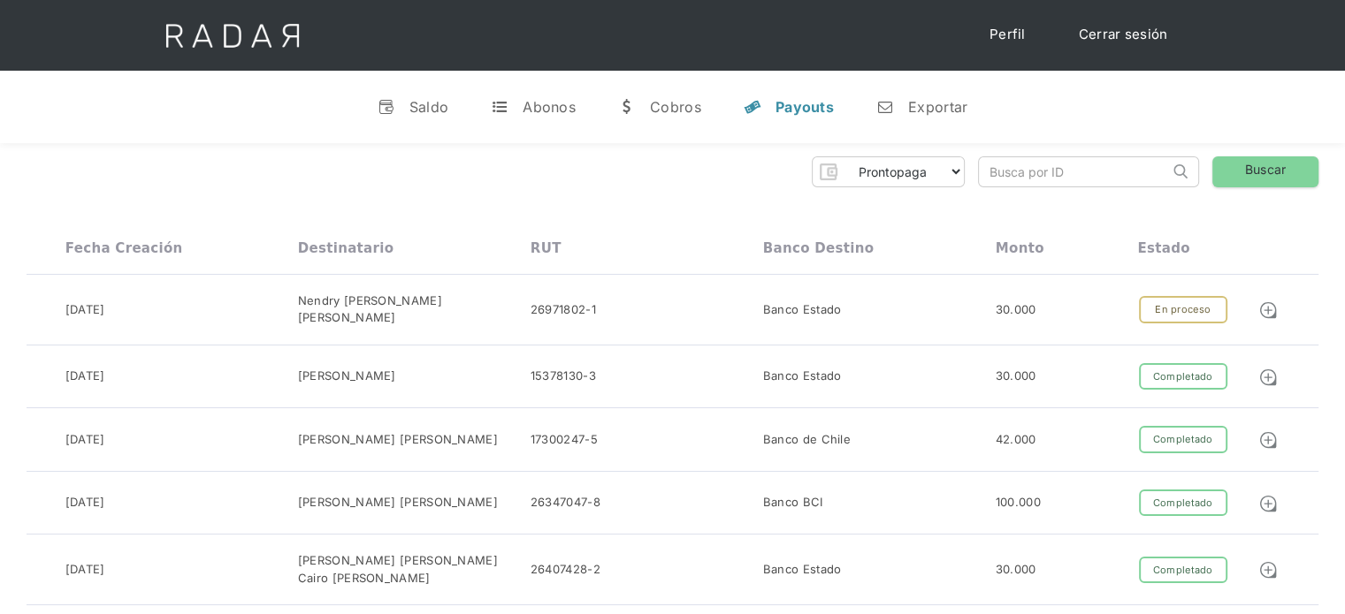
click at [989, 171] on input "search" at bounding box center [1074, 171] width 190 height 29
paste input "08845216-9076-4641-b87a-7e2fa36bf99b"
drag, startPoint x: 998, startPoint y: 170, endPoint x: 970, endPoint y: 166, distance: 28.5
click at [970, 166] on div "Prontopaga Prontopaga 2 Thank you! Your submission has been received! Oops! Som…" at bounding box center [673, 171] width 1292 height 31
click at [994, 168] on input "08845216-9076-4641-b87a-7e2fa36bf99b" at bounding box center [1074, 171] width 190 height 29
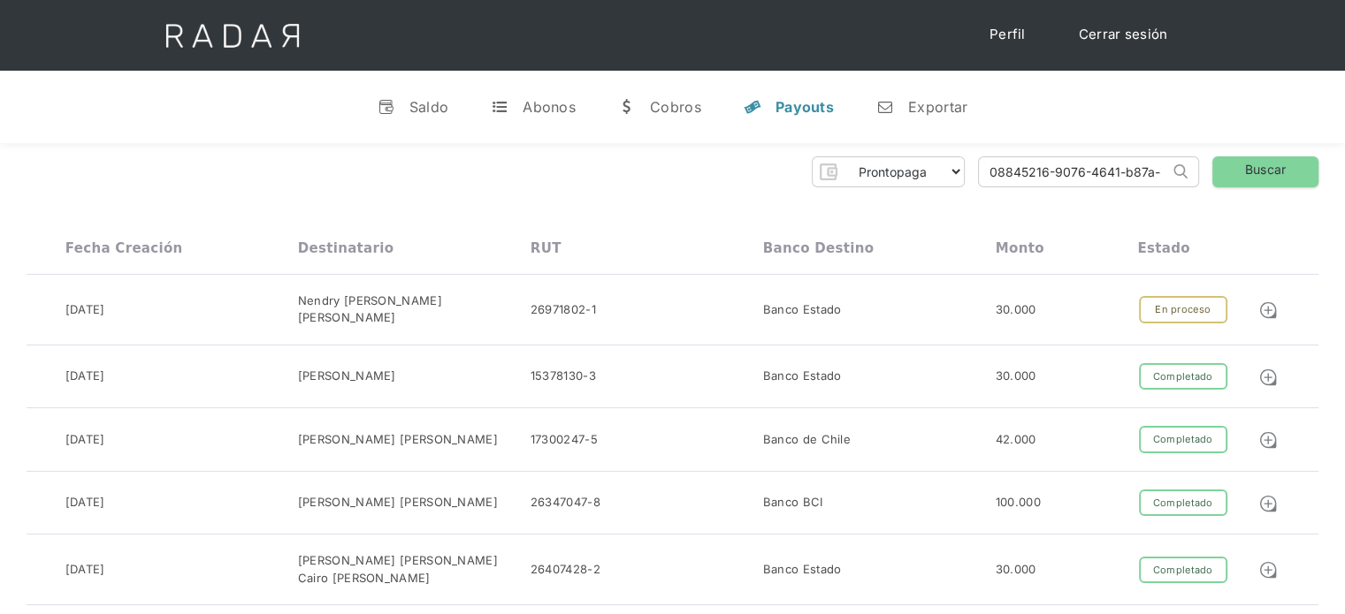
click at [996, 171] on input "08845216-9076-4641-b87a-7e2fa36bf99b" at bounding box center [1074, 171] width 190 height 29
click at [989, 175] on input "08845216-9076-4641-b87a-7e2fa36bf99b" at bounding box center [1074, 171] width 190 height 29
click at [992, 176] on input "08845216-9076-4641-b87a-7e2fa36bf99b" at bounding box center [1074, 171] width 190 height 29
click at [992, 177] on input "08845216-9076-4641-b87a-7e2fa36bf99b" at bounding box center [1074, 171] width 190 height 29
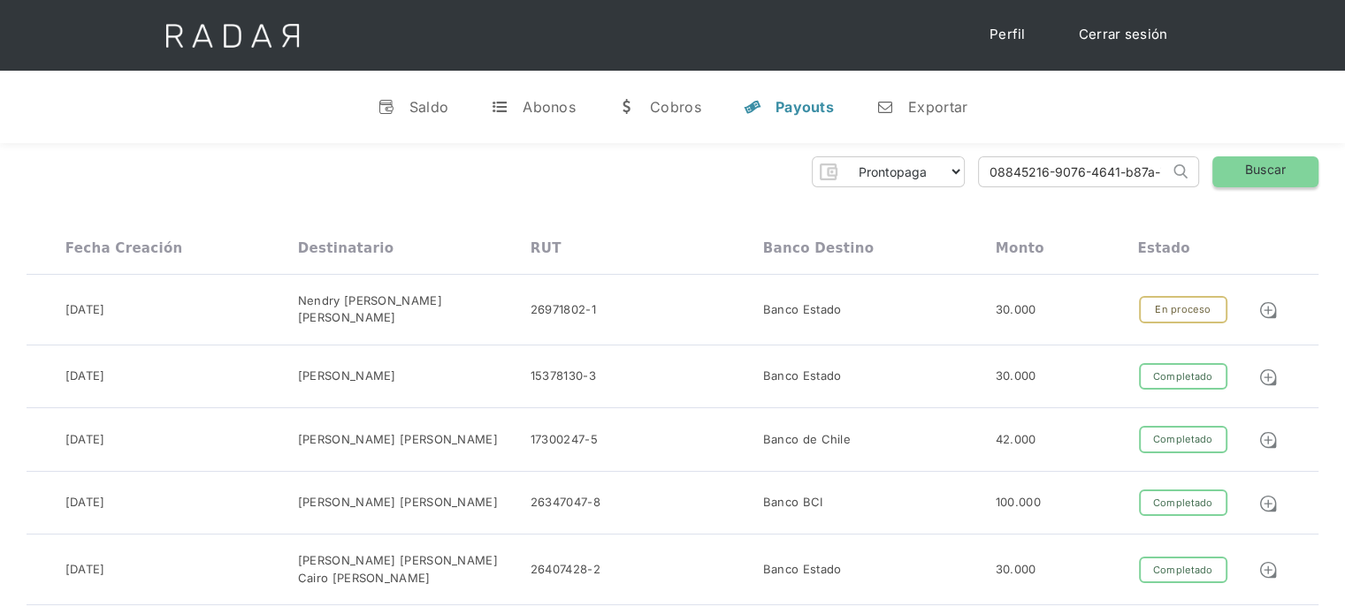
type input "08845216-9076-4641-b87a-7e2fa36bf99b"
click at [1274, 179] on link "Buscar" at bounding box center [1265, 171] width 106 height 31
